Goal: Contribute content

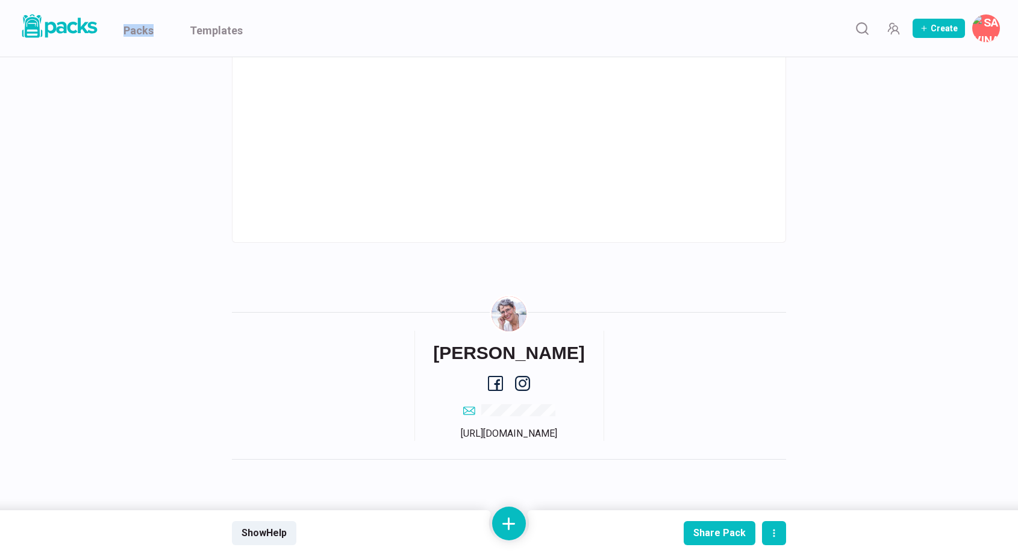
scroll to position [8274, 0]
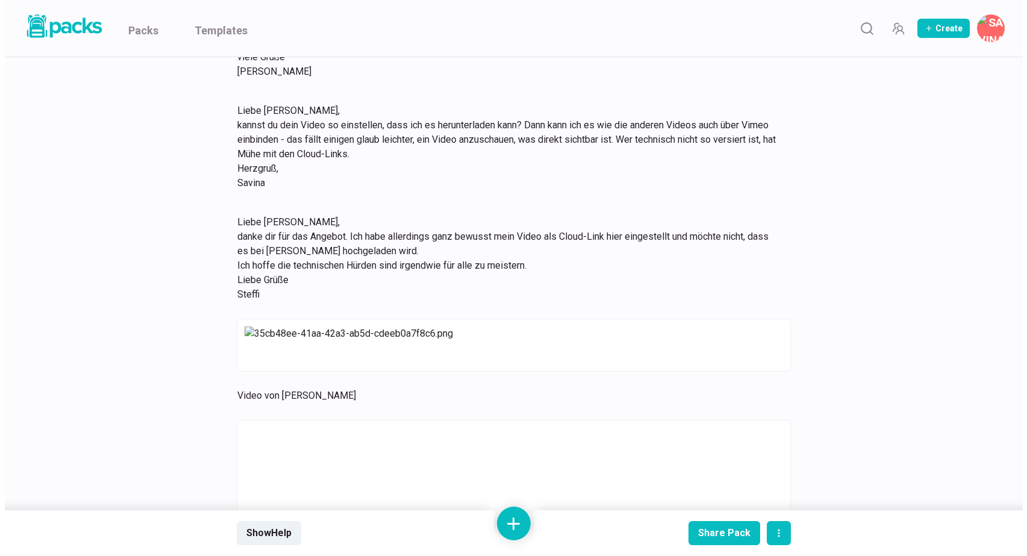
scroll to position [6450, 0]
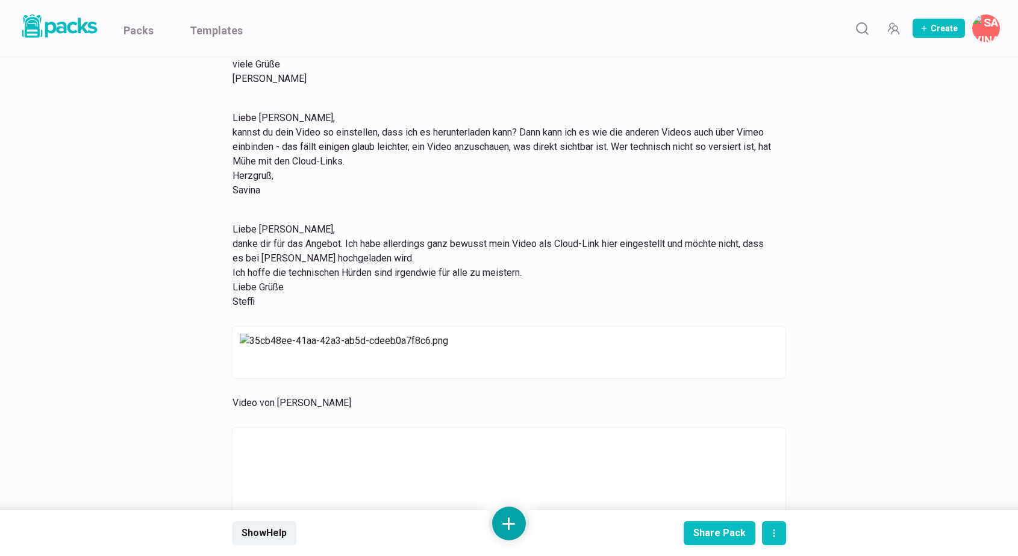
click at [514, 523] on button at bounding box center [509, 524] width 34 height 34
click at [520, 401] on button "Add text" at bounding box center [508, 397] width 107 height 30
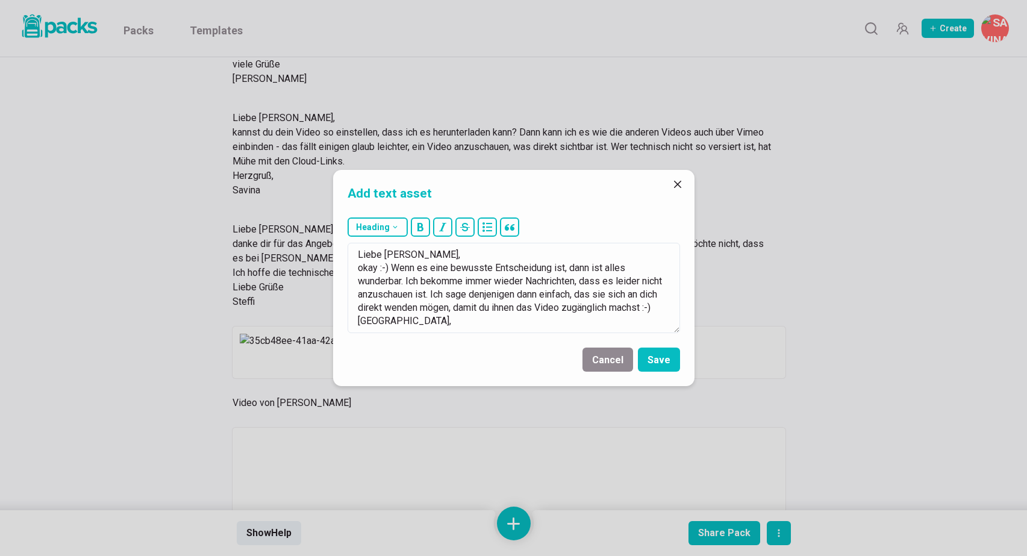
scroll to position [20, 0]
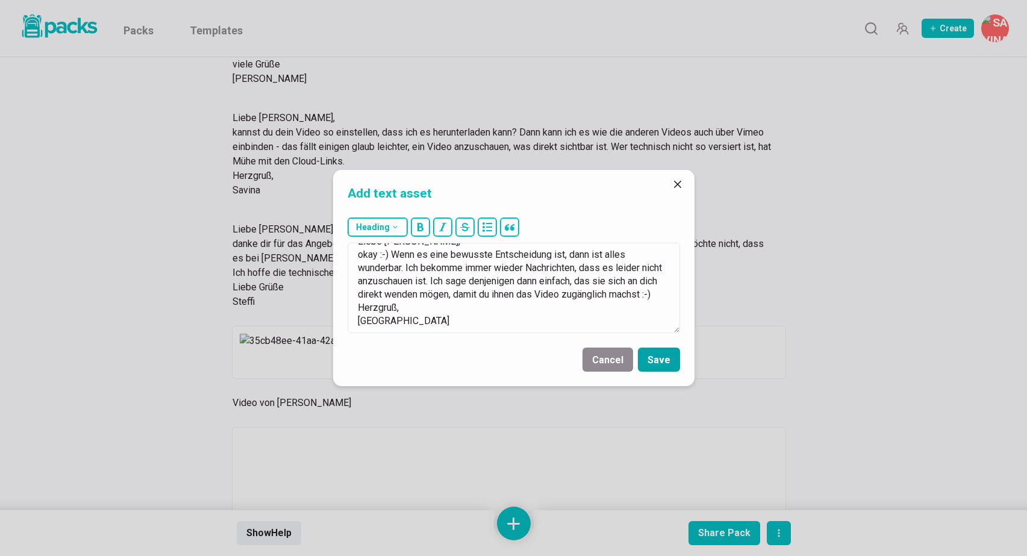
type textarea "Liebe [PERSON_NAME], okay :-) Wenn es eine bewusste Entscheidung ist, dann ist …"
click at [669, 358] on button "Save" at bounding box center [659, 360] width 42 height 24
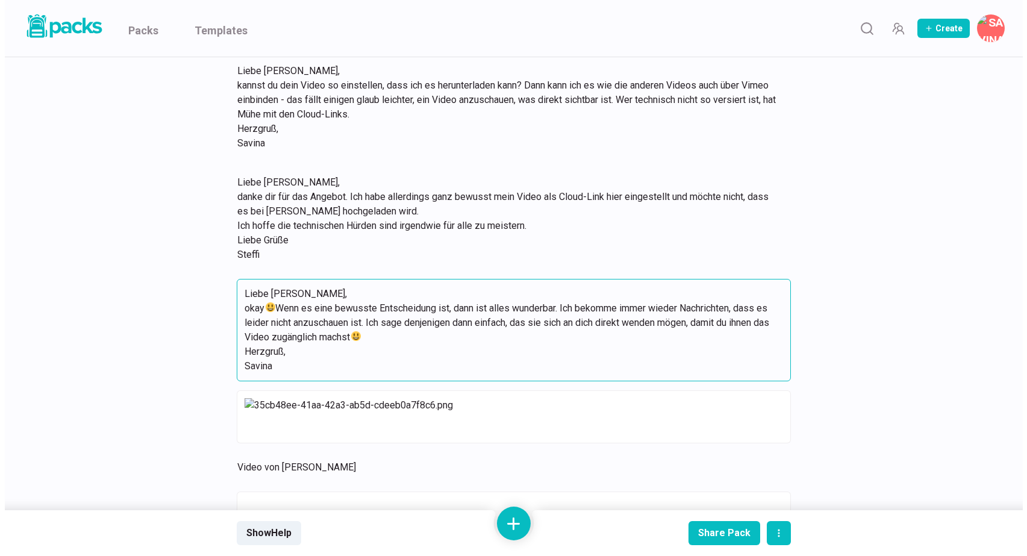
scroll to position [0, 0]
click at [740, 299] on icon "Edit asset" at bounding box center [741, 294] width 10 height 10
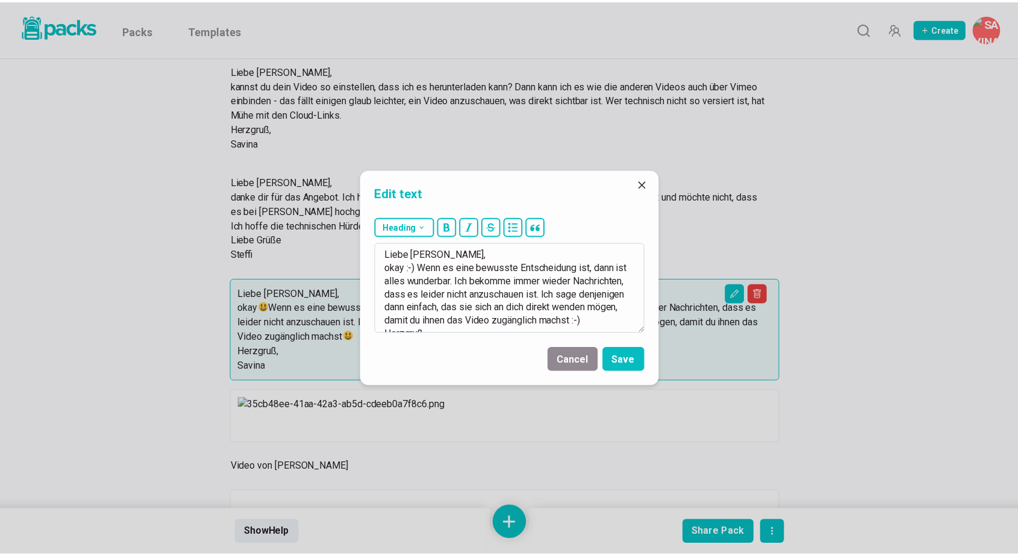
scroll to position [39, 0]
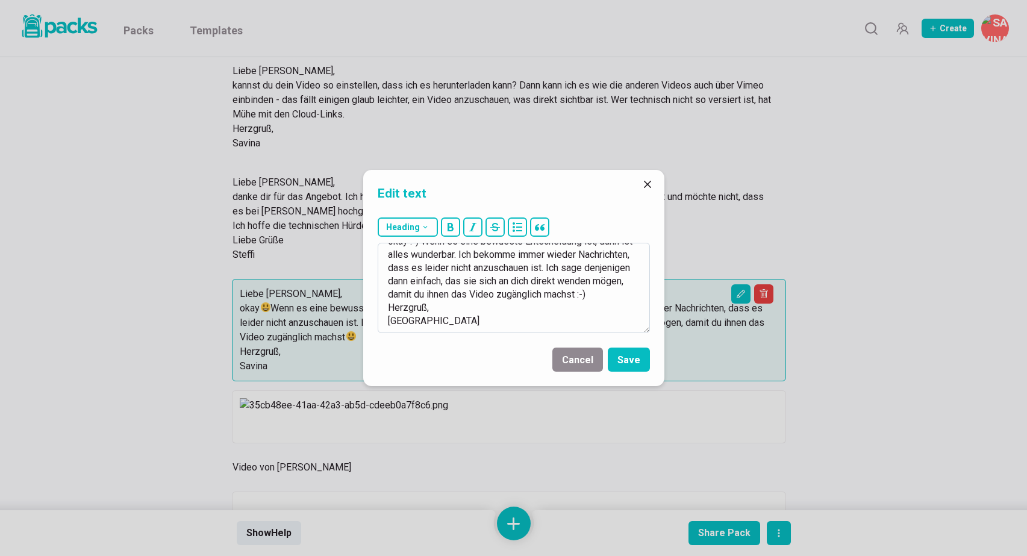
click at [420, 294] on textarea "Liebe [PERSON_NAME], okay :-) Wenn es eine bewusste Entscheidung ist, dann ist …" at bounding box center [514, 288] width 272 height 90
type textarea "Liebe [PERSON_NAME], okay :-) Wenn es eine bewusste Entscheidung ist, dann ist …"
click at [631, 358] on button "Save" at bounding box center [629, 360] width 42 height 24
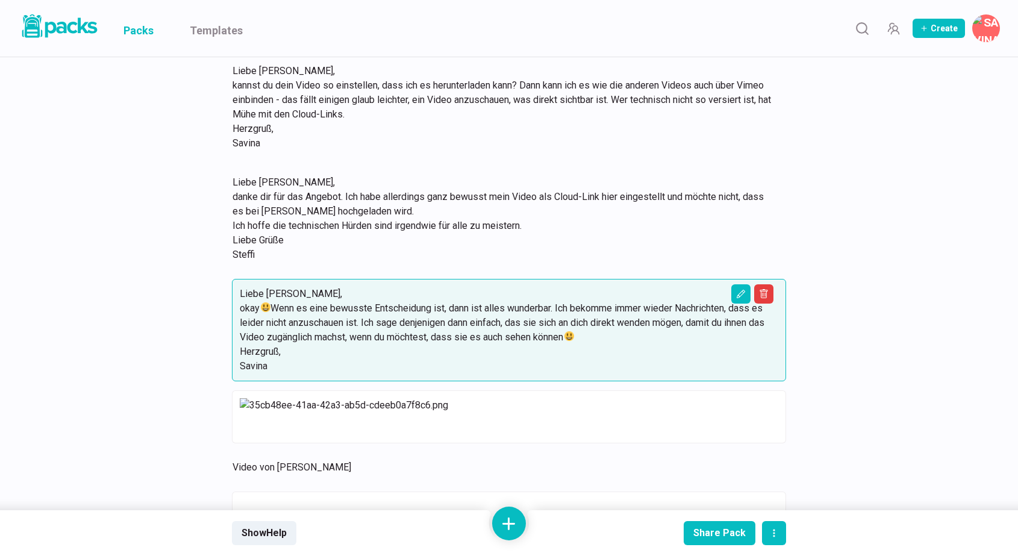
click at [144, 26] on link "Packs" at bounding box center [138, 28] width 30 height 57
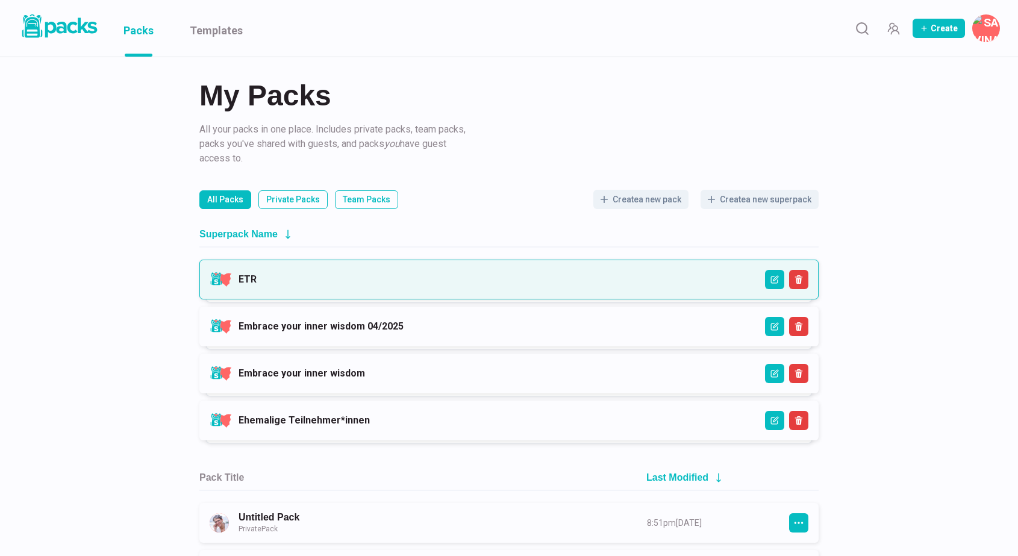
click at [257, 285] on link "ETR" at bounding box center [248, 278] width 18 height 11
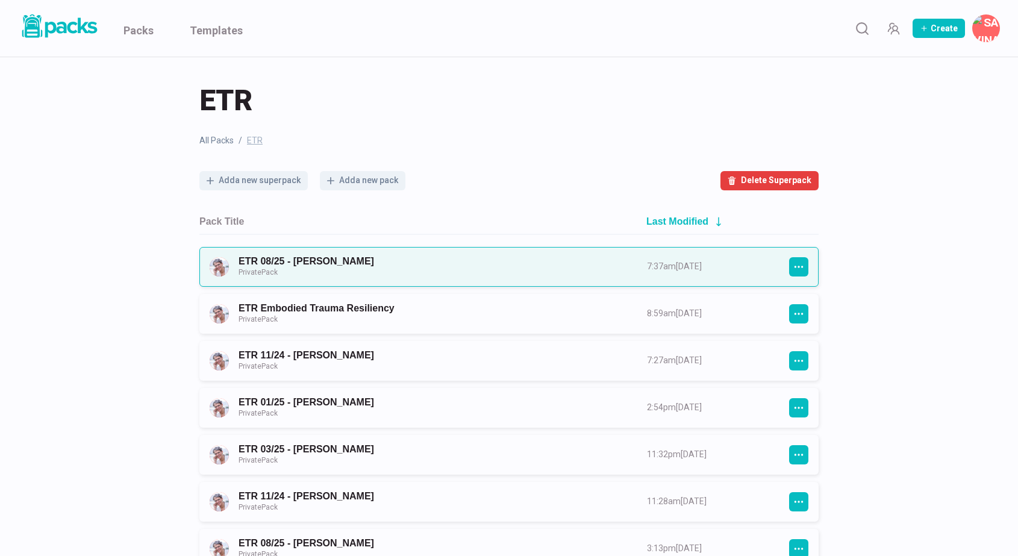
click at [461, 264] on link "ETR 08/25 - [PERSON_NAME] Private Pack" at bounding box center [432, 266] width 387 height 22
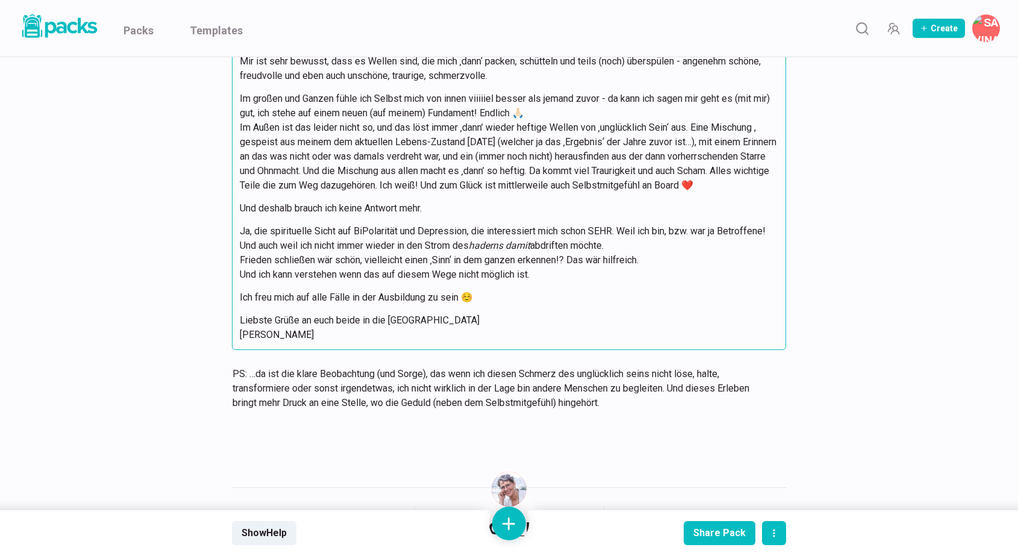
scroll to position [2371, 0]
